Goal: Transaction & Acquisition: Purchase product/service

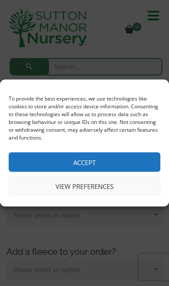
click at [118, 162] on button "Accept" at bounding box center [85, 163] width 152 height 20
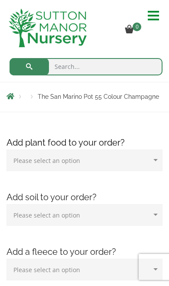
click at [163, 19] on span at bounding box center [156, 16] width 17 height 14
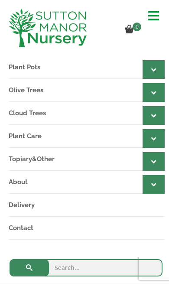
click at [49, 68] on link "Plant Pots" at bounding box center [87, 67] width 156 height 23
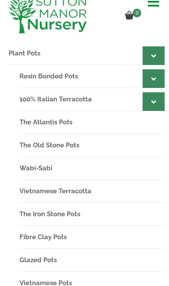
scroll to position [15, 0]
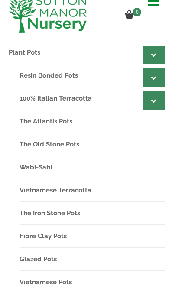
click at [69, 75] on link "Resin Bonded Pots" at bounding box center [92, 75] width 145 height 23
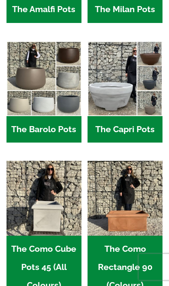
scroll to position [332, 0]
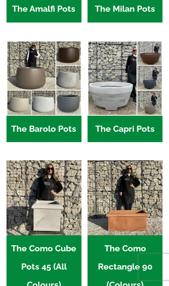
click at [31, 107] on img "Visit product category The Barolo Pots" at bounding box center [44, 78] width 75 height 75
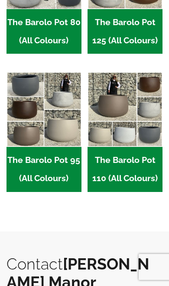
scroll to position [447, 0]
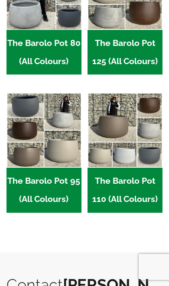
click at [37, 144] on img "Visit product category The Barolo Pot 95 (All Colours)" at bounding box center [44, 130] width 75 height 75
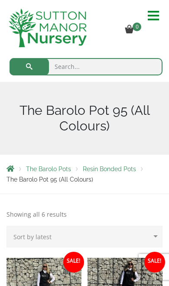
click at [96, 69] on input "search" at bounding box center [86, 66] width 153 height 17
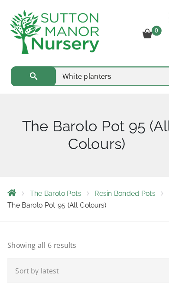
type input "White planters"
click at [29, 66] on button "submit" at bounding box center [29, 66] width 39 height 17
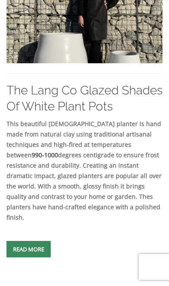
scroll to position [579, 0]
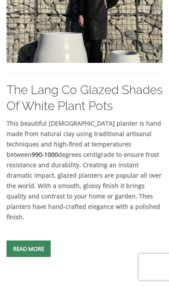
click at [45, 257] on link "Read more" at bounding box center [29, 249] width 44 height 16
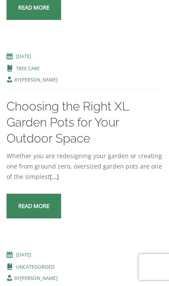
scroll to position [1015, 0]
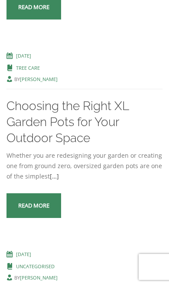
click at [49, 217] on link "Read more" at bounding box center [34, 206] width 55 height 25
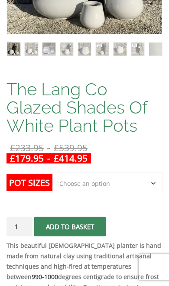
scroll to position [259, 0]
click at [45, 190] on label "Pot Sizes" at bounding box center [30, 182] width 46 height 17
click at [53, 190] on select "Choose an option Click here to buy the 3rd to Largest Pot In The Picture Click …" at bounding box center [108, 184] width 110 height 22
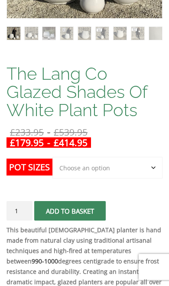
scroll to position [275, 0]
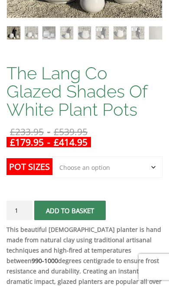
click at [141, 169] on select "Choose an option Click here to buy the 3rd to Largest Pot In The Picture Click …" at bounding box center [108, 168] width 110 height 22
select select "Click here to buy the Largest pot In The Picture"
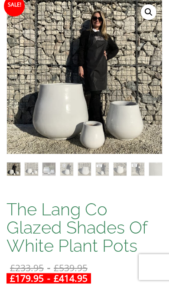
scroll to position [135, 0]
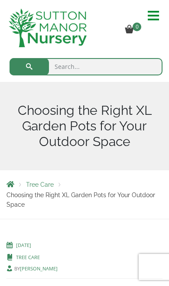
click at [109, 71] on input "search" at bounding box center [86, 66] width 153 height 17
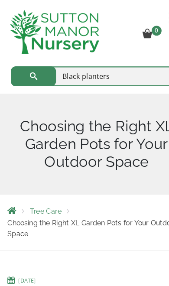
type input "Black planters"
click at [29, 66] on button "submit" at bounding box center [29, 66] width 39 height 17
